Goal: Task Accomplishment & Management: Manage account settings

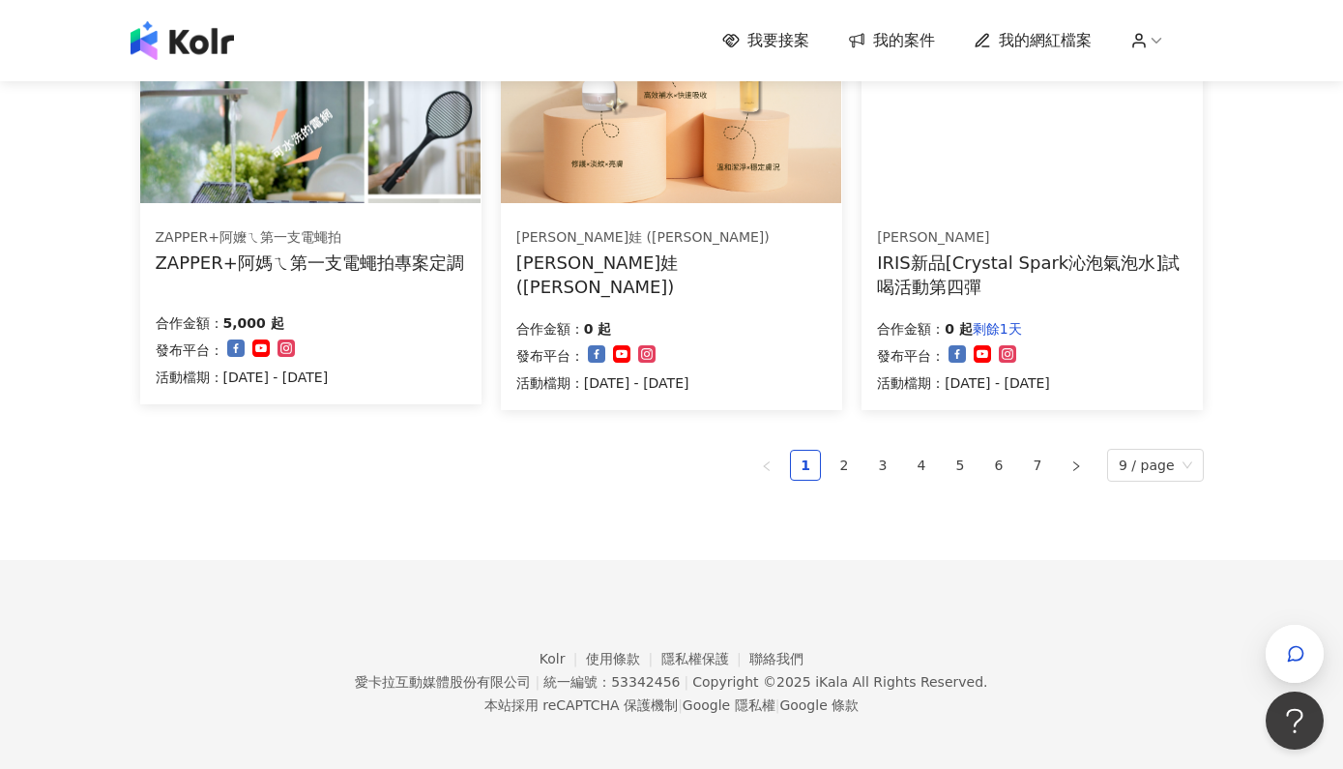
scroll to position [1407, 0]
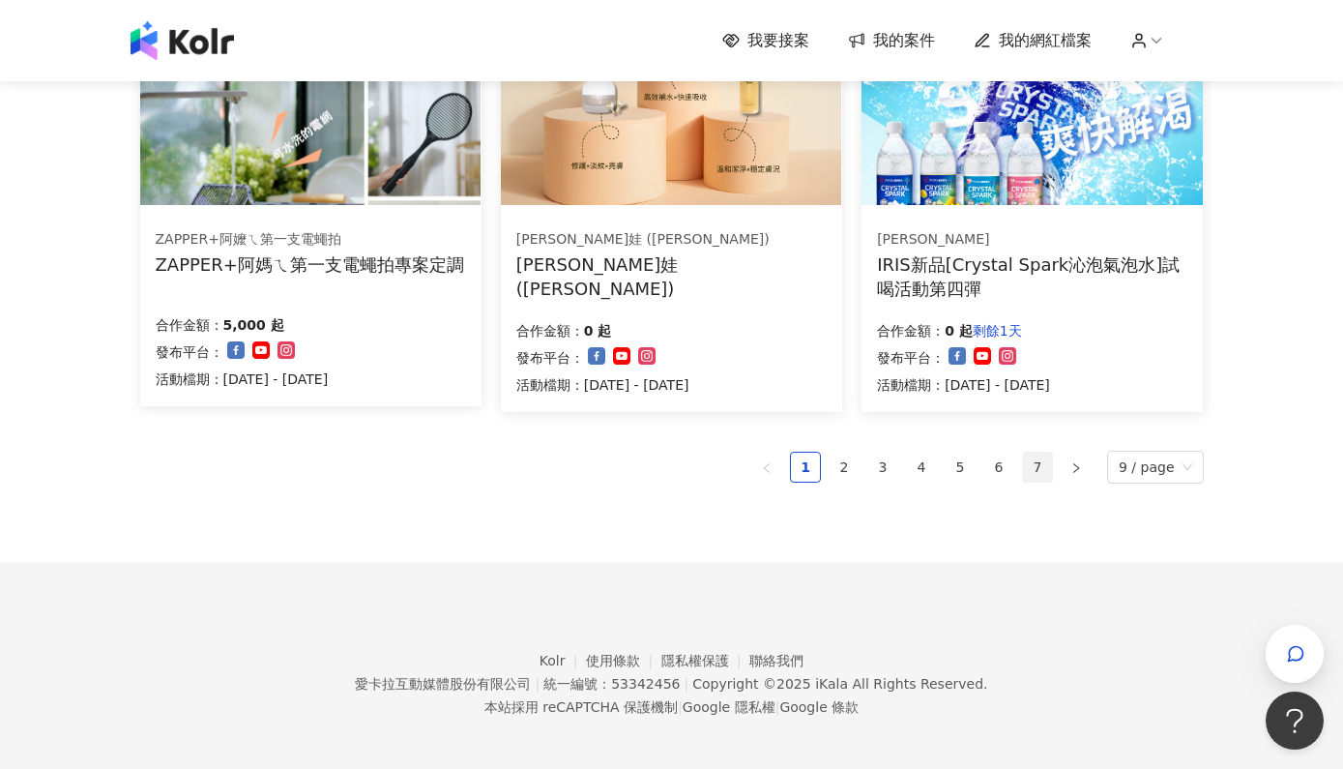
click at [1047, 463] on link "7" at bounding box center [1037, 466] width 29 height 29
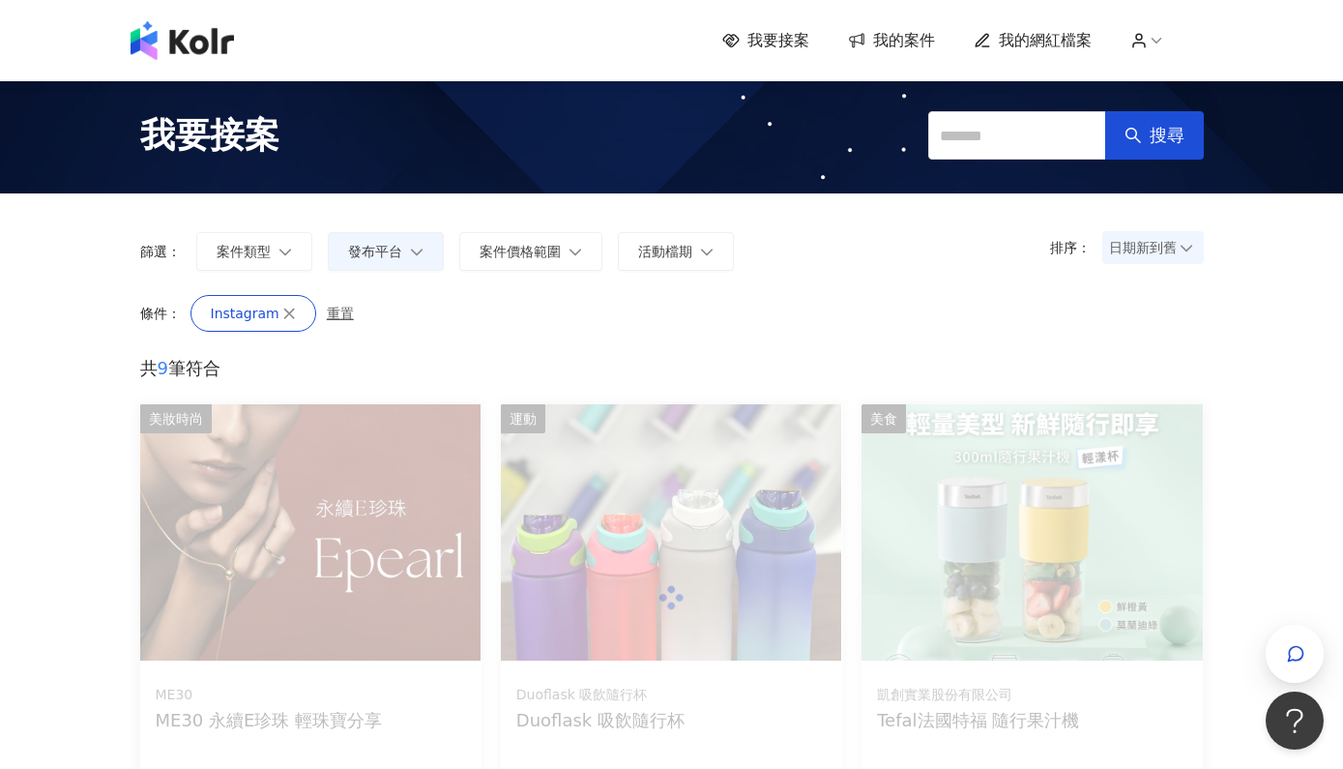
scroll to position [0, 0]
click at [219, 34] on img at bounding box center [182, 40] width 103 height 39
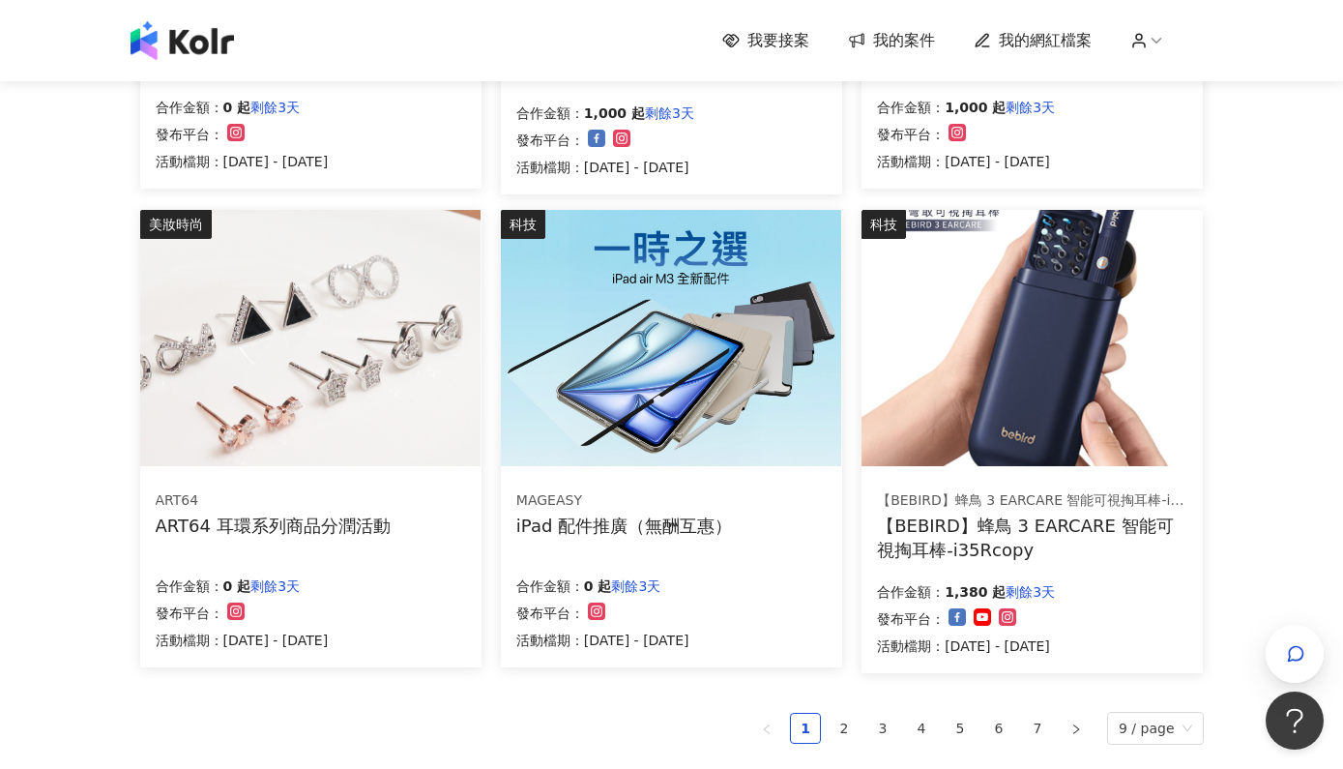
scroll to position [1043, 0]
click at [856, 729] on link "2" at bounding box center [843, 726] width 29 height 29
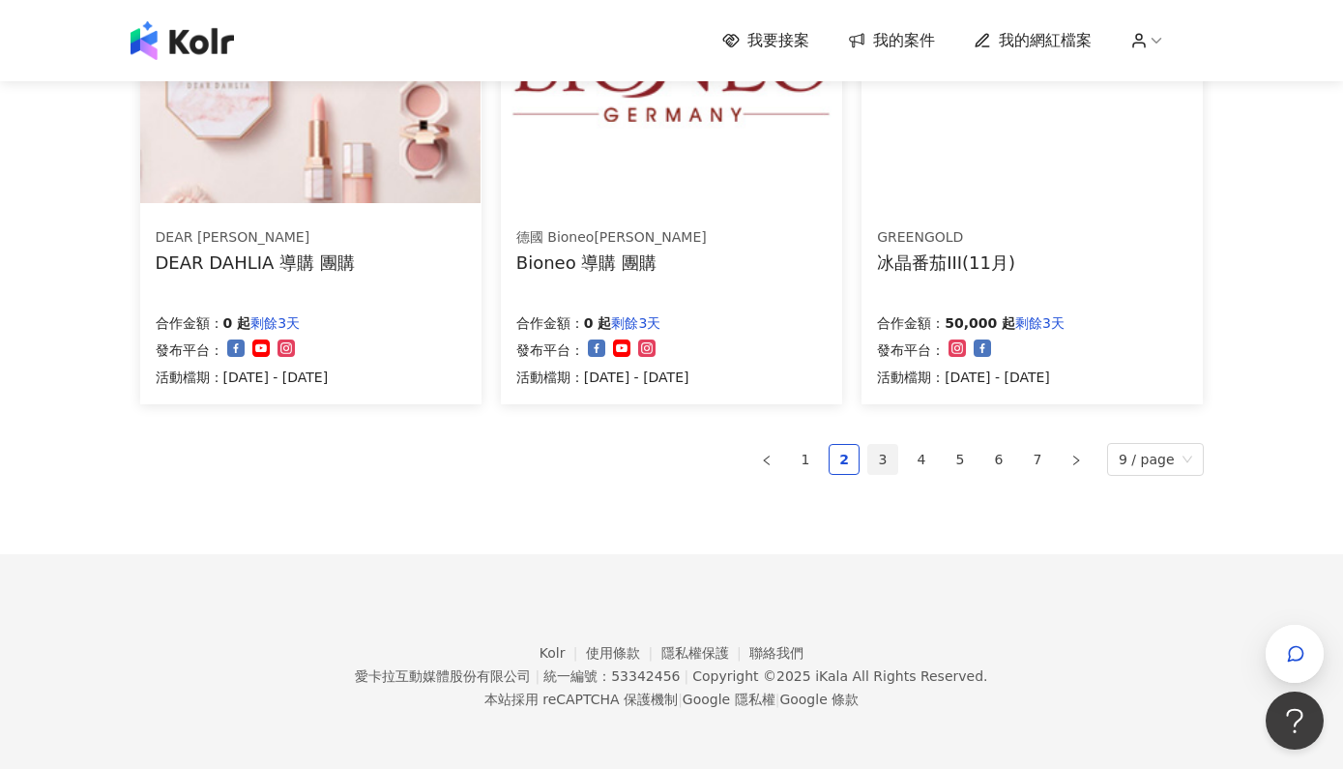
scroll to position [1293, 0]
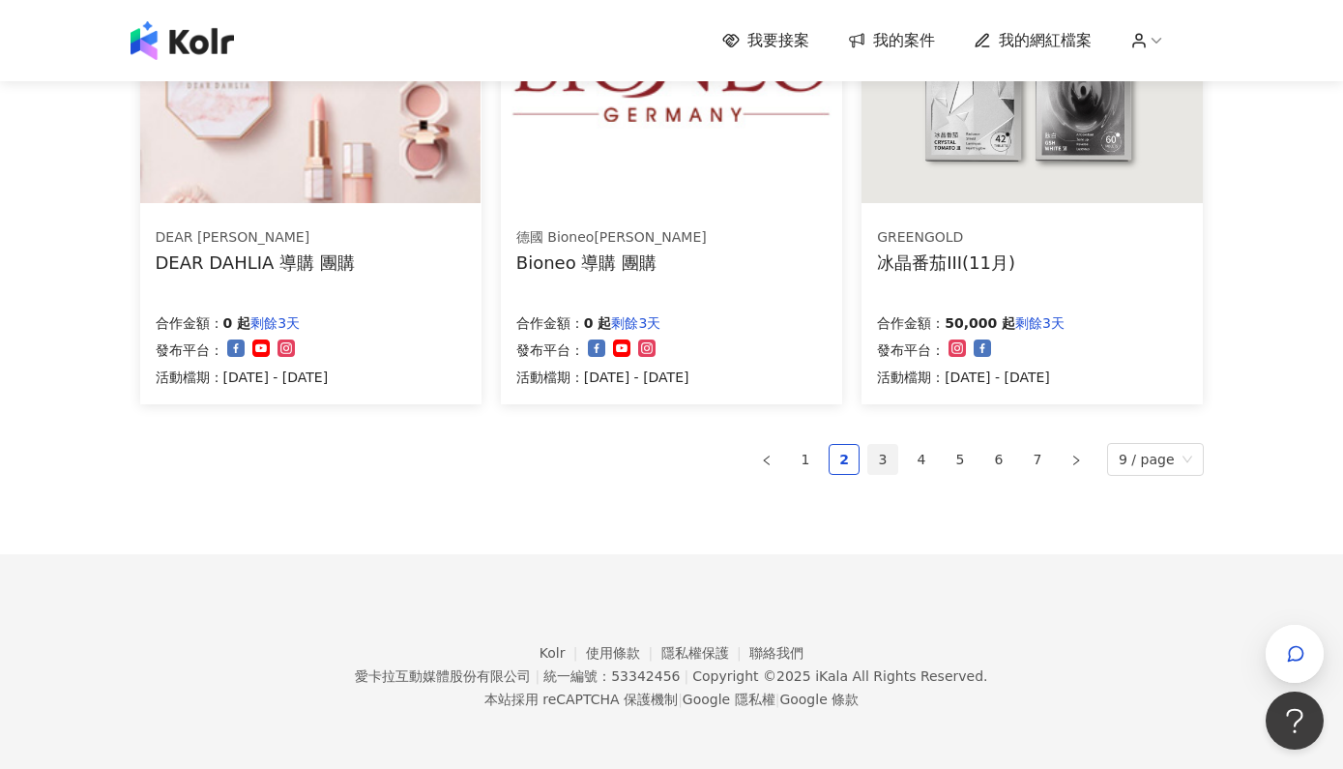
click at [885, 464] on link "3" at bounding box center [882, 459] width 29 height 29
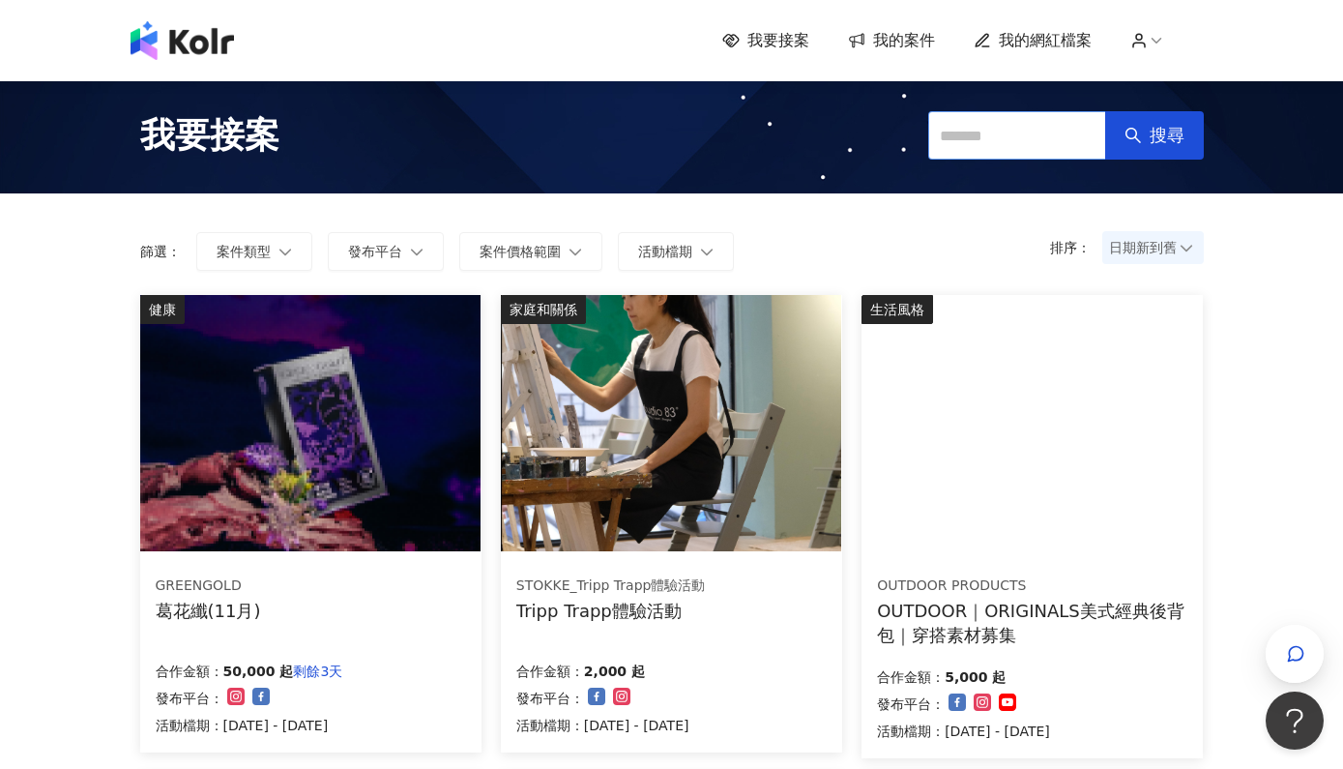
scroll to position [0, 0]
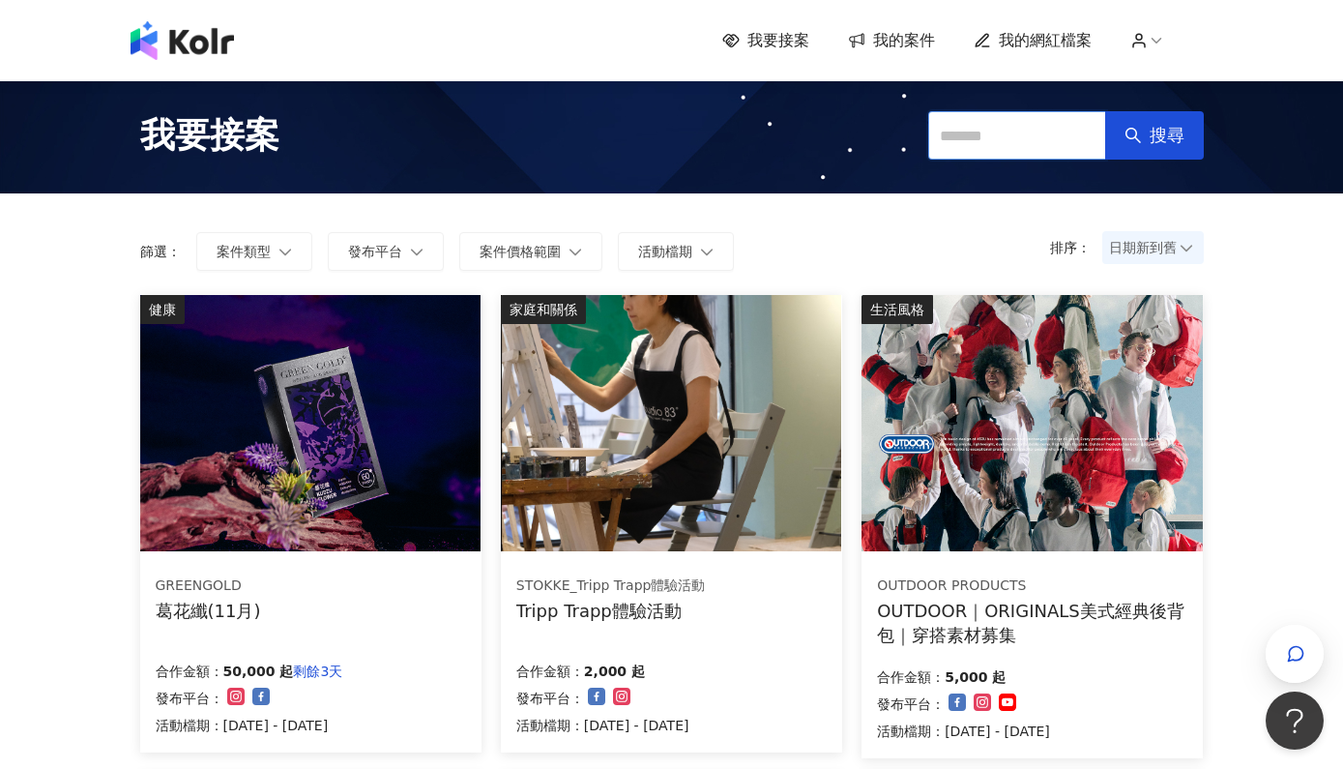
click at [972, 132] on input "text" at bounding box center [1017, 135] width 178 height 48
type input "*"
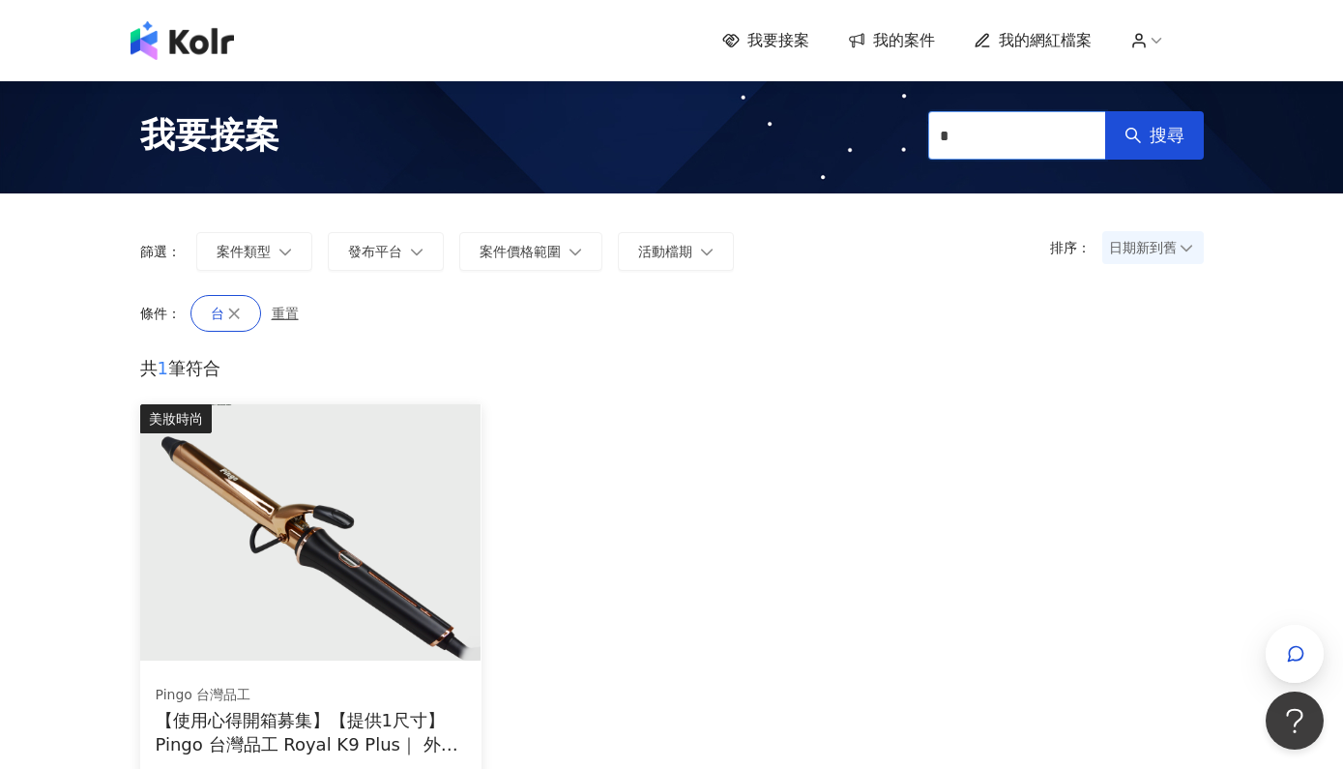
click at [940, 151] on input "*" at bounding box center [1017, 135] width 178 height 48
type input "**"
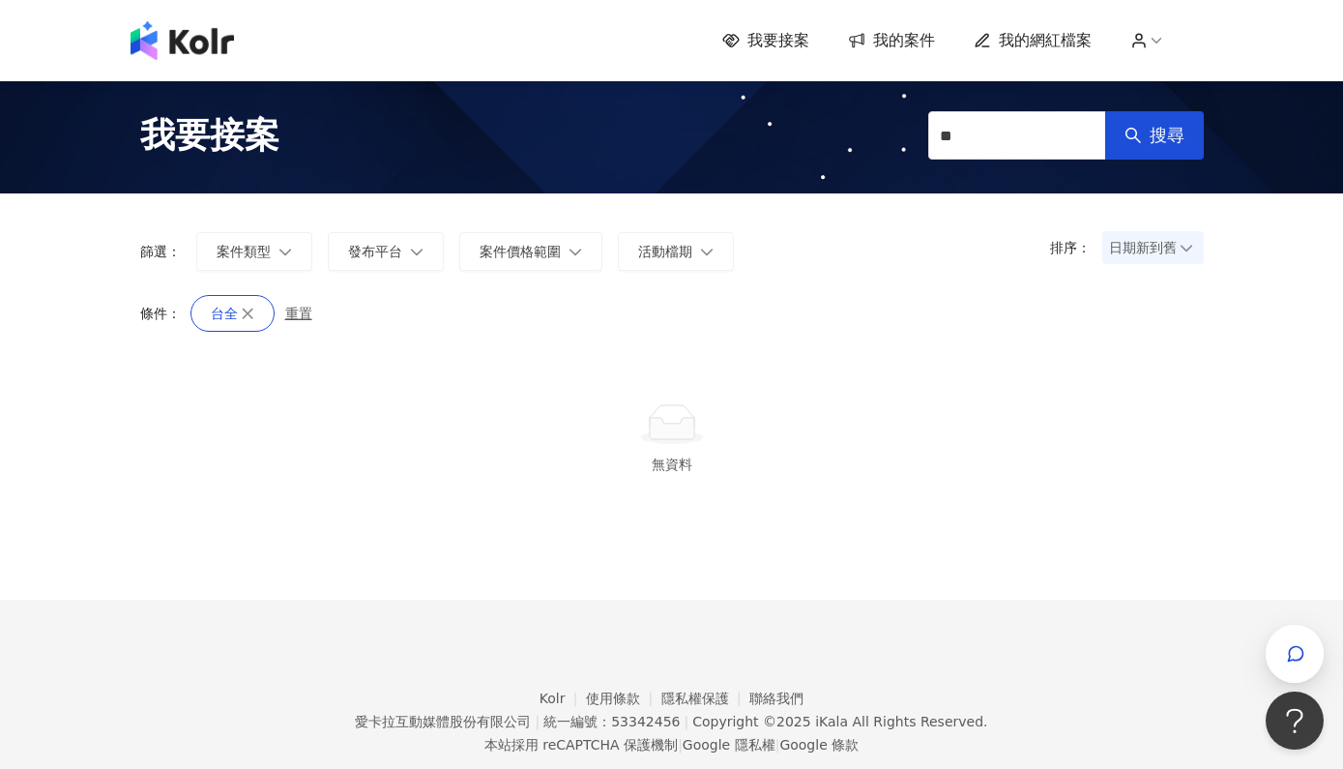
click at [907, 41] on span "我的案件" at bounding box center [904, 40] width 62 height 21
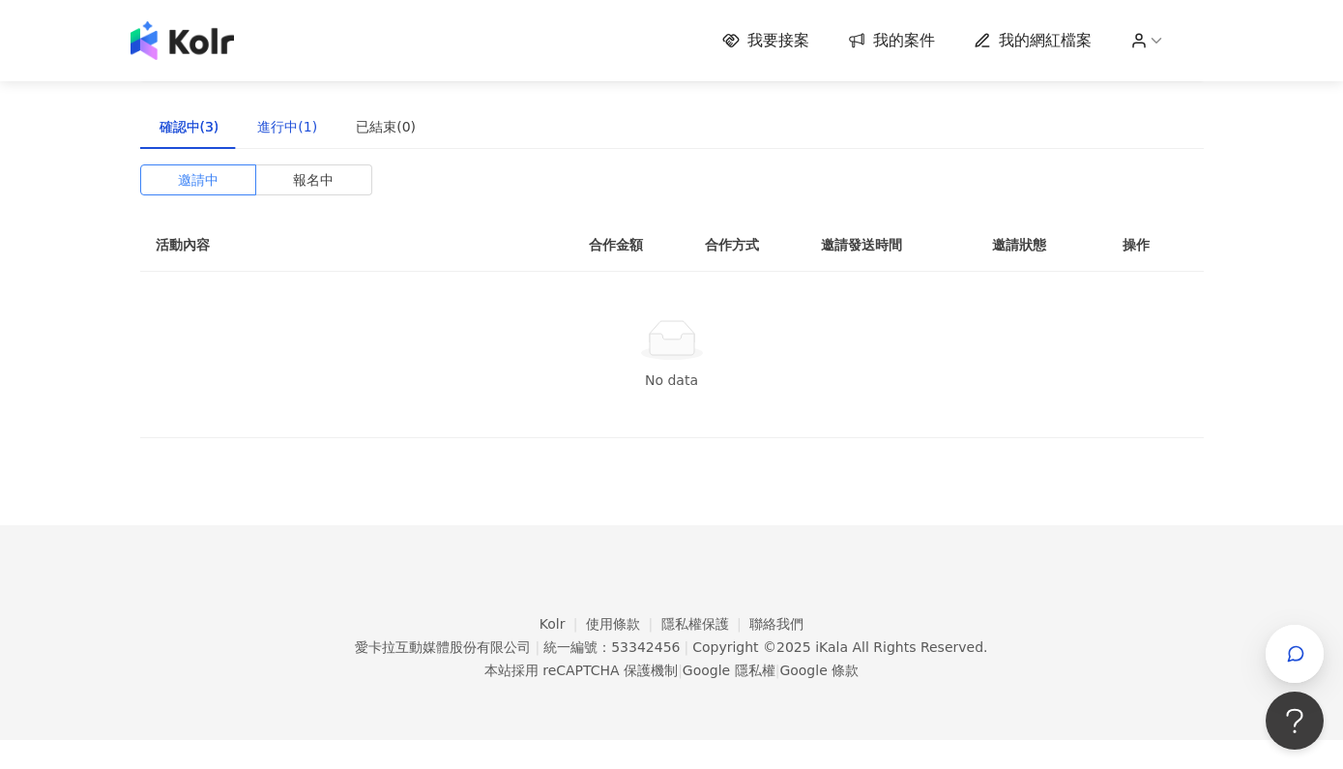
click at [276, 128] on div "進行中(1)" at bounding box center [287, 126] width 60 height 21
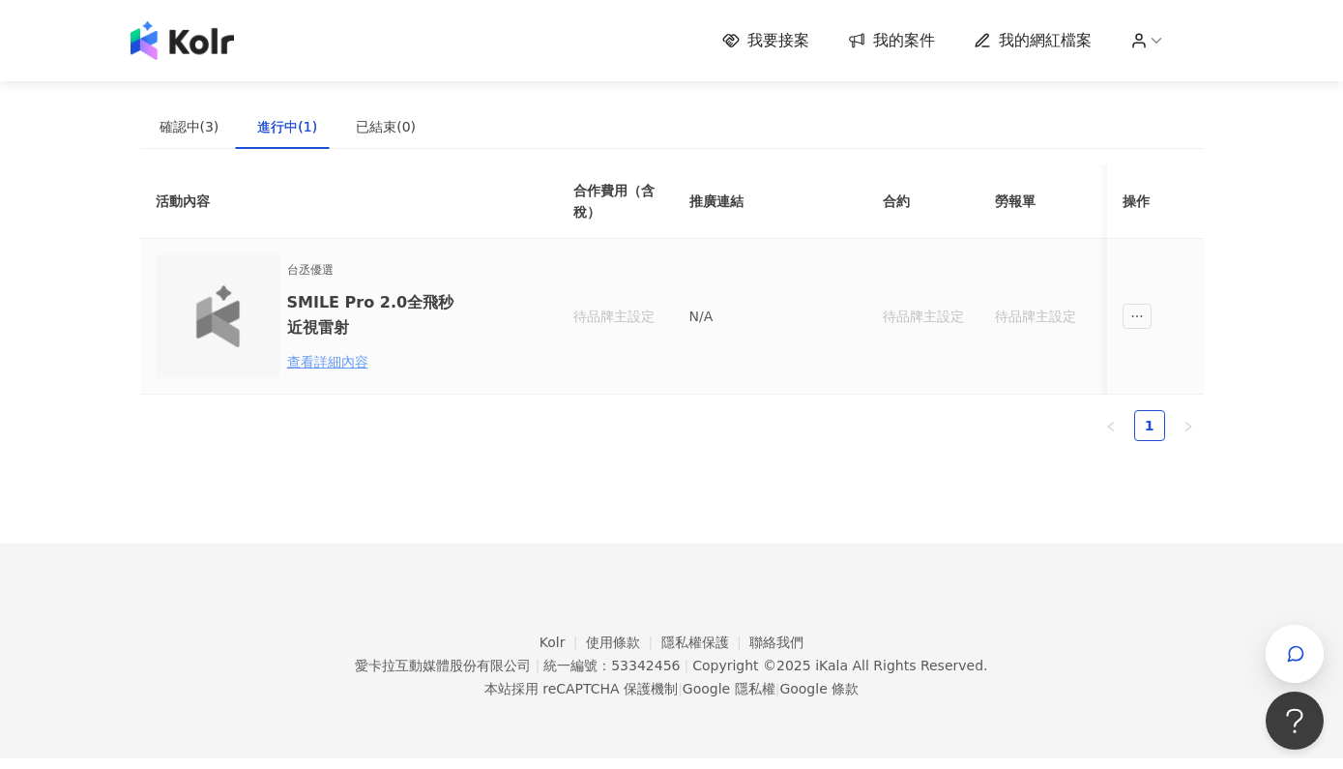
click at [332, 363] on div "查看詳細內容" at bounding box center [371, 361] width 169 height 21
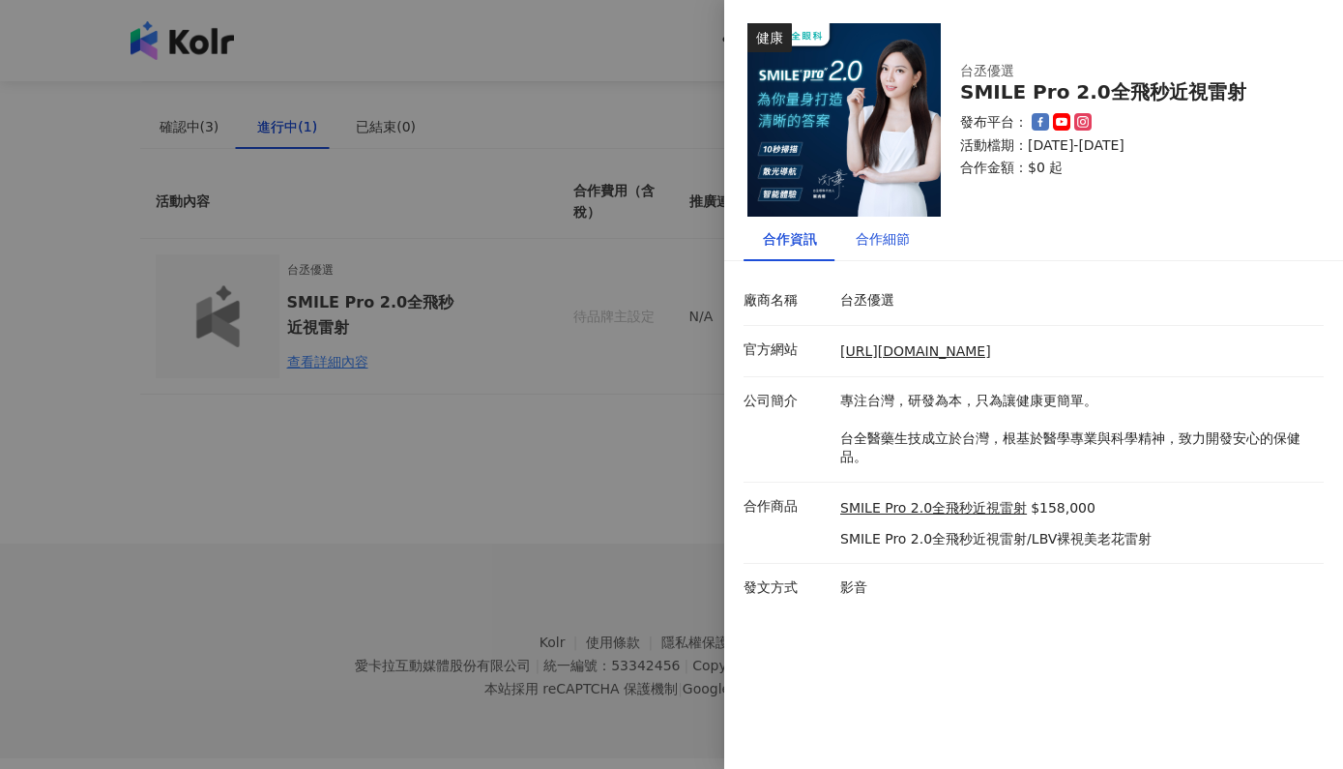
click at [884, 236] on div "合作細節" at bounding box center [883, 238] width 54 height 21
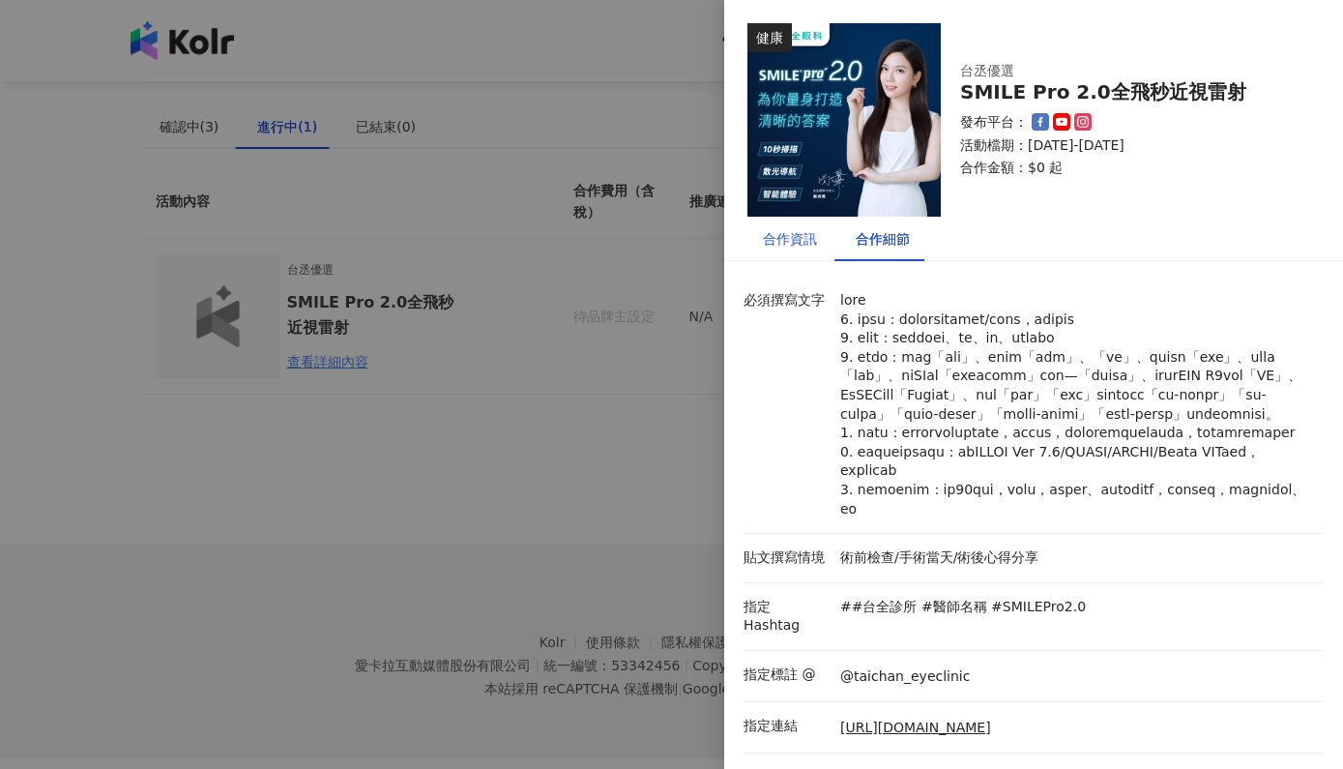
click at [797, 245] on div "合作資訊" at bounding box center [790, 238] width 54 height 21
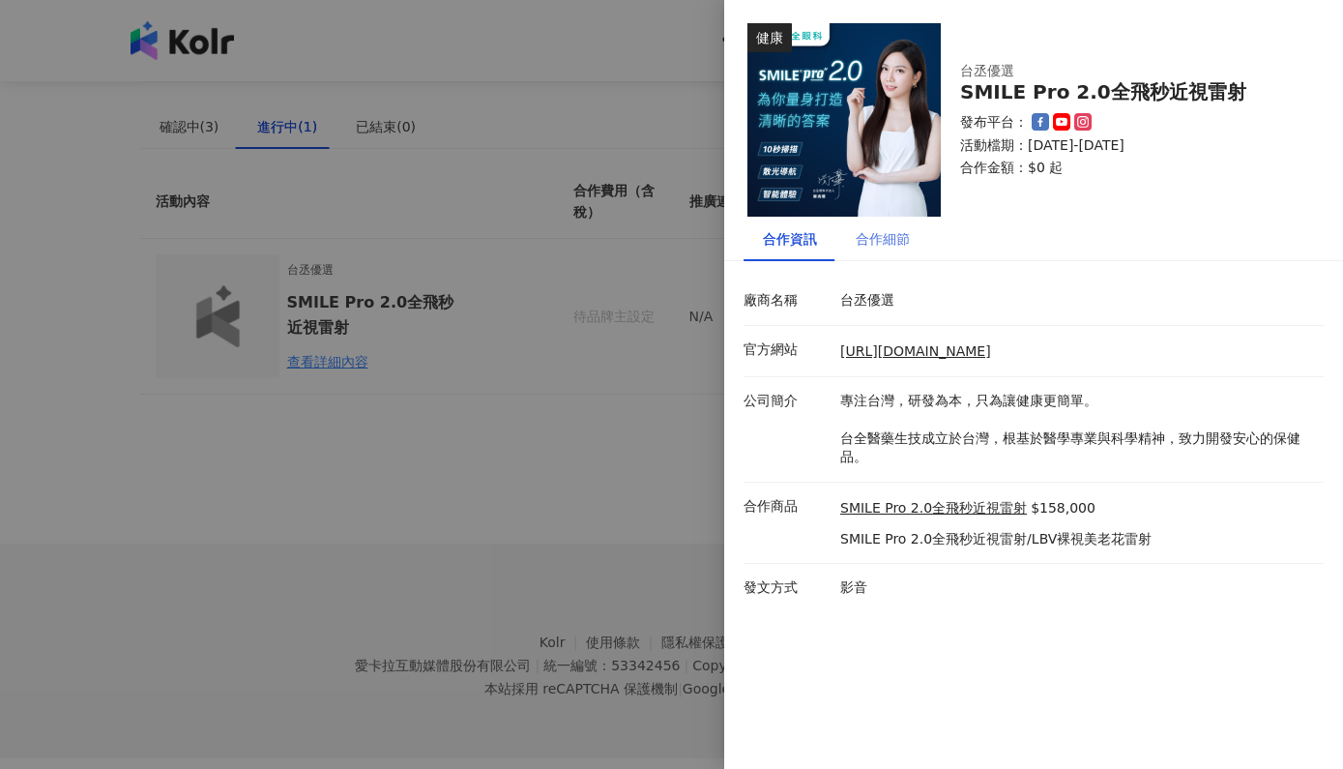
click at [913, 232] on div "合作細節" at bounding box center [882, 239] width 93 height 44
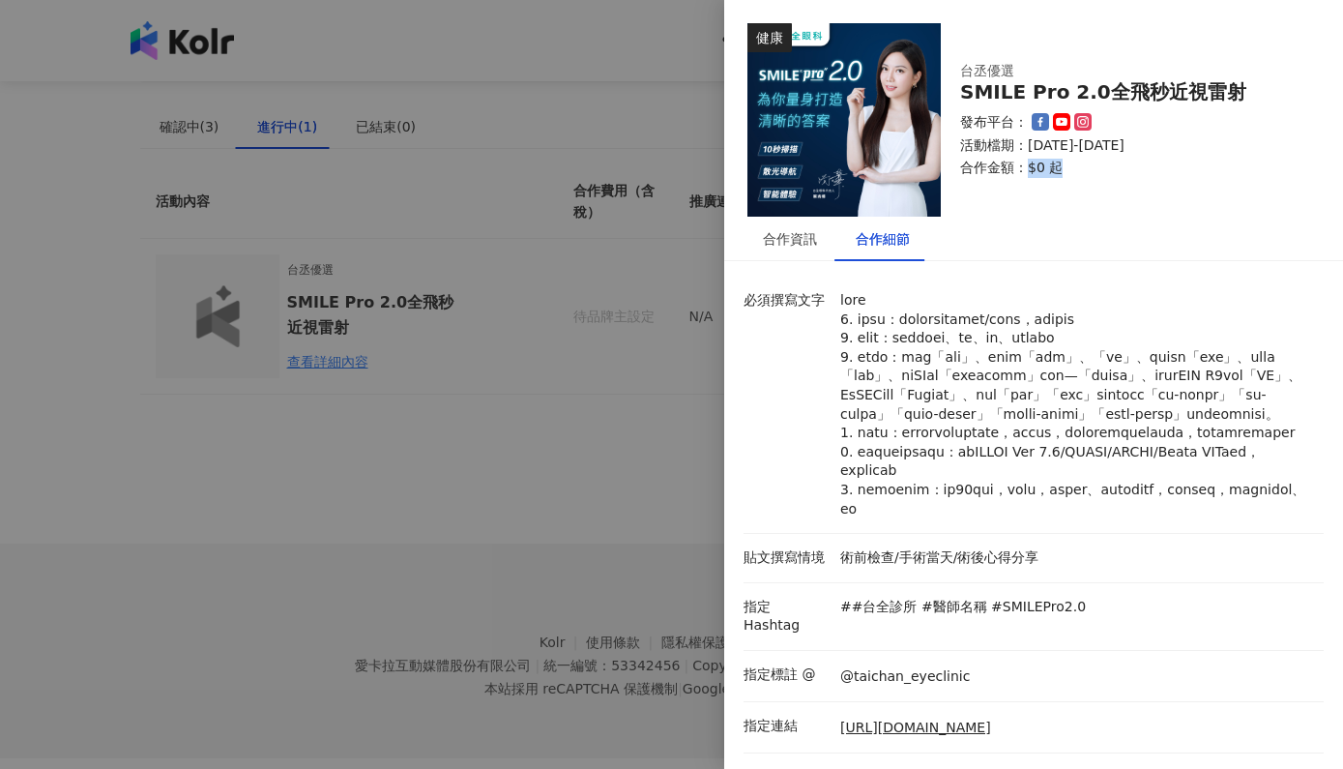
drag, startPoint x: 1027, startPoint y: 167, endPoint x: 1059, endPoint y: 177, distance: 34.3
click at [1059, 177] on div "台丞優選 SMILE Pro 2.0全飛秒近視雷射 發布平台： 活動檔期：[DATE]-[DATE] 合作金額： $0 起" at bounding box center [1130, 120] width 379 height 154
click at [791, 247] on div "合作資訊" at bounding box center [790, 238] width 54 height 21
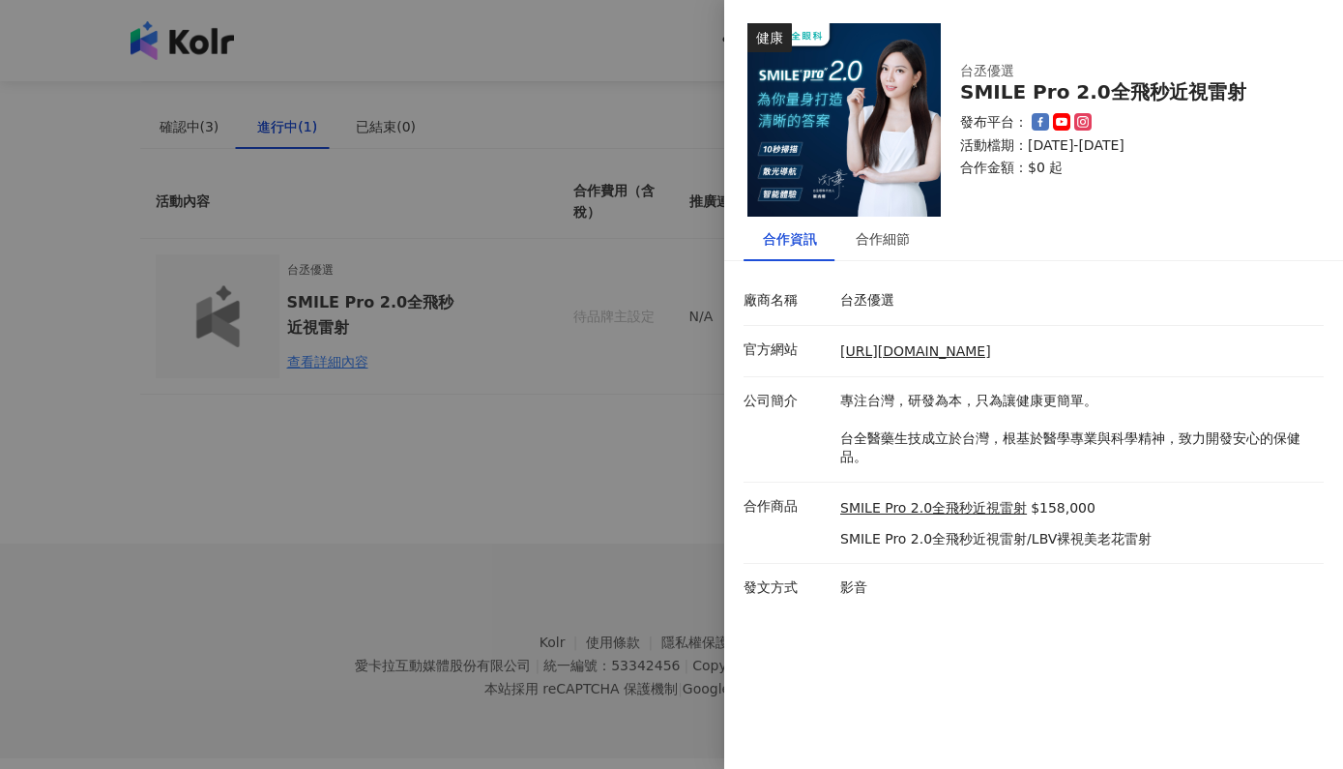
click at [1059, 124] on icon at bounding box center [1062, 122] width 15 height 11
click at [868, 238] on div "合作細節" at bounding box center [883, 238] width 54 height 21
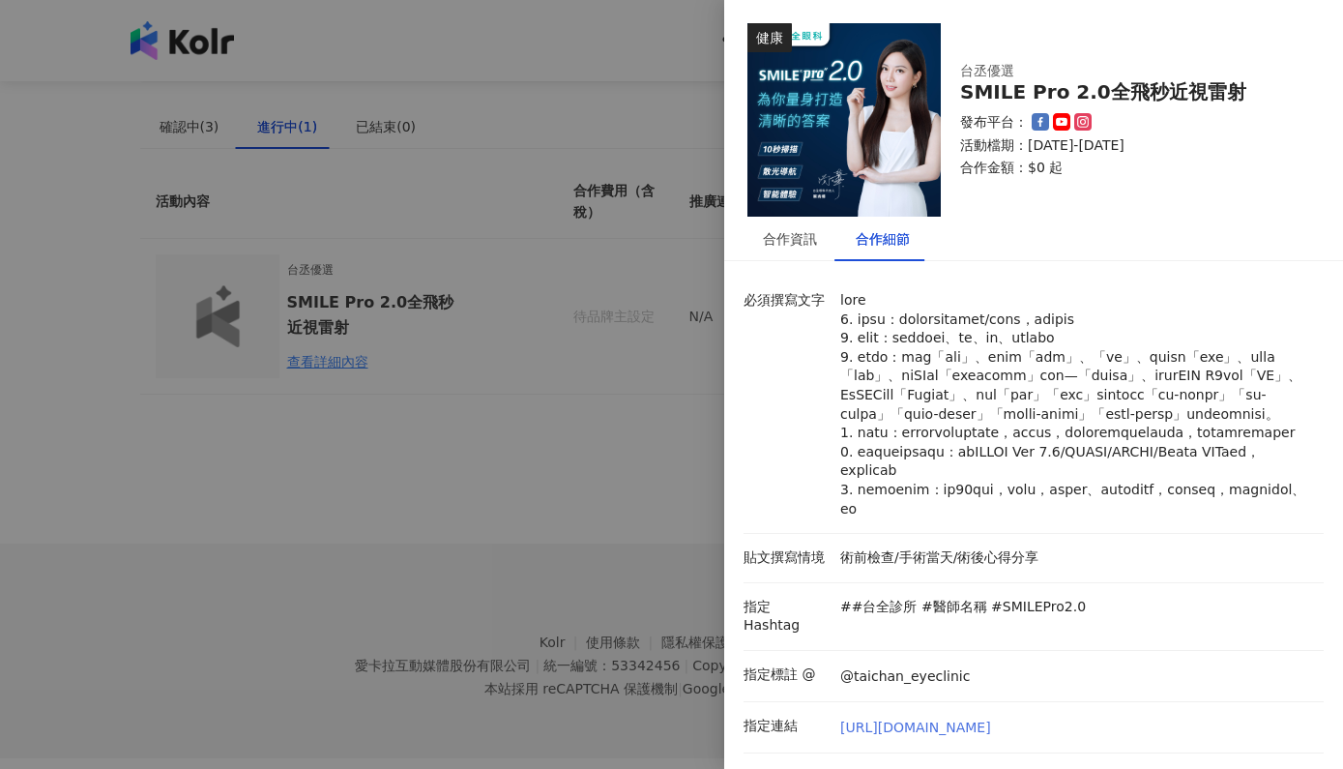
click at [893, 738] on link "[URL][DOMAIN_NAME]" at bounding box center [915, 727] width 151 height 19
click at [308, 392] on div at bounding box center [671, 384] width 1343 height 769
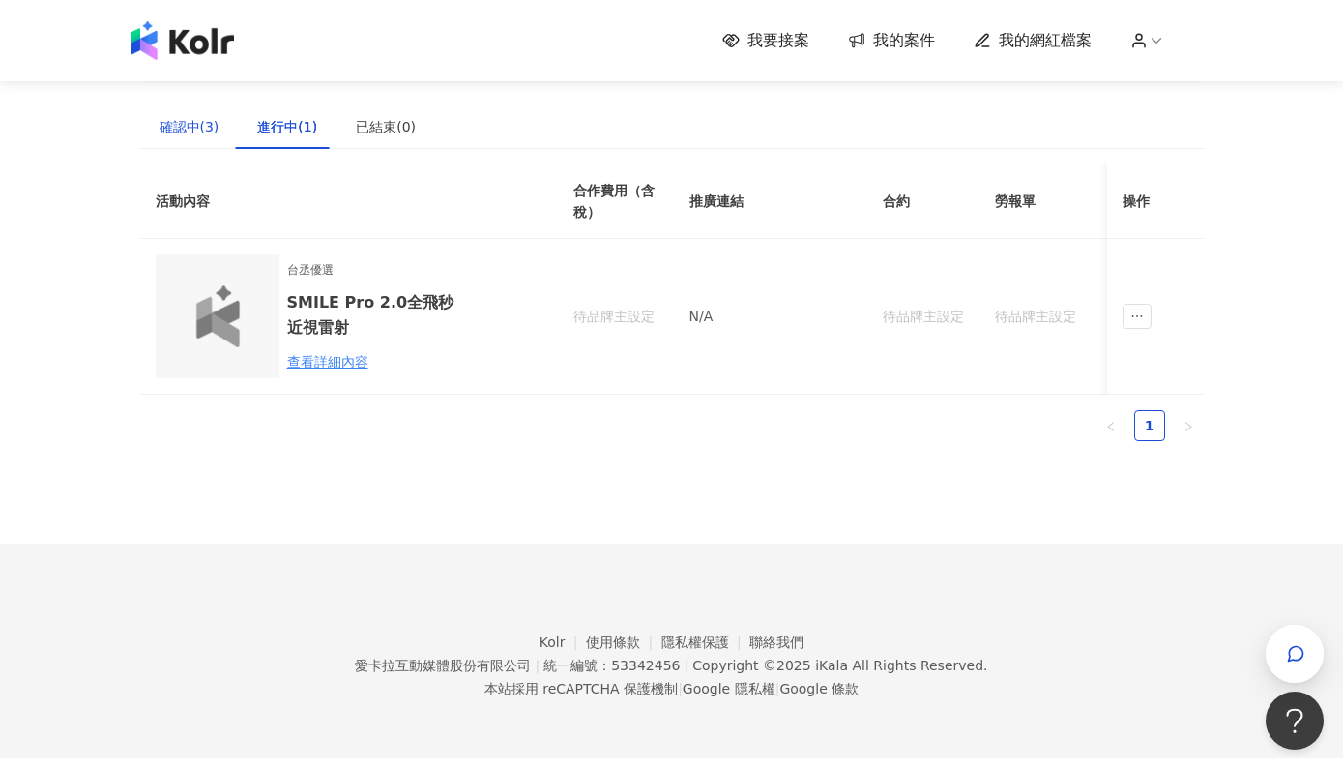
click at [197, 130] on div "確認中(3)" at bounding box center [190, 126] width 60 height 21
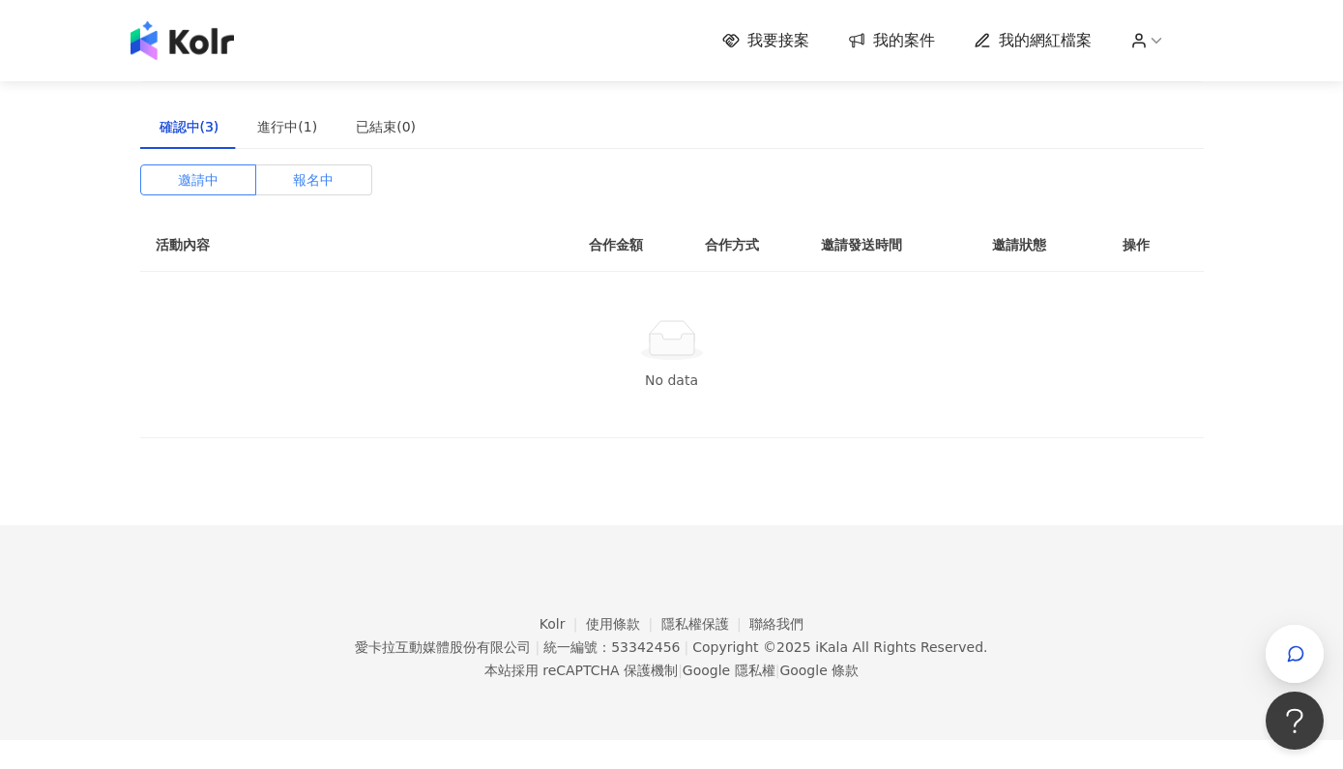
click at [334, 186] on label "報名中" at bounding box center [314, 179] width 116 height 31
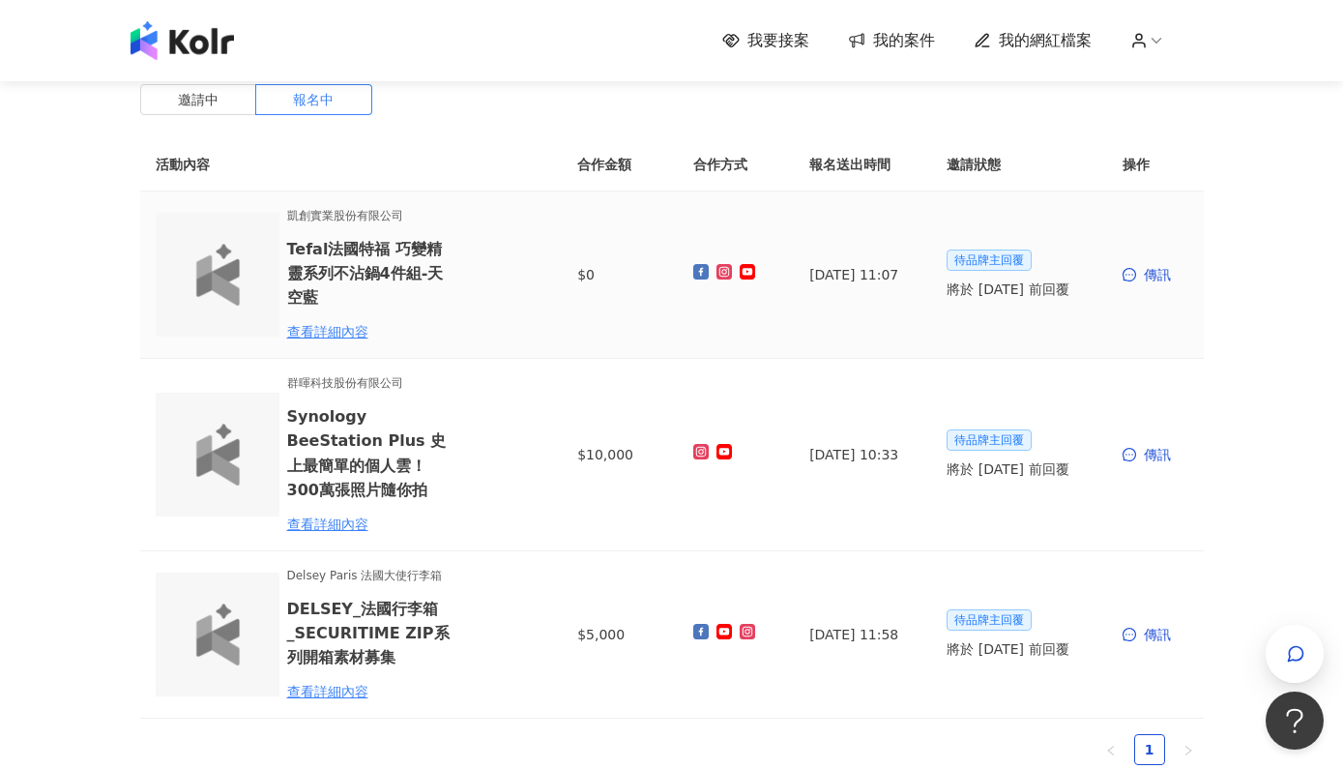
scroll to position [87, 0]
